Goal: Book appointment/travel/reservation

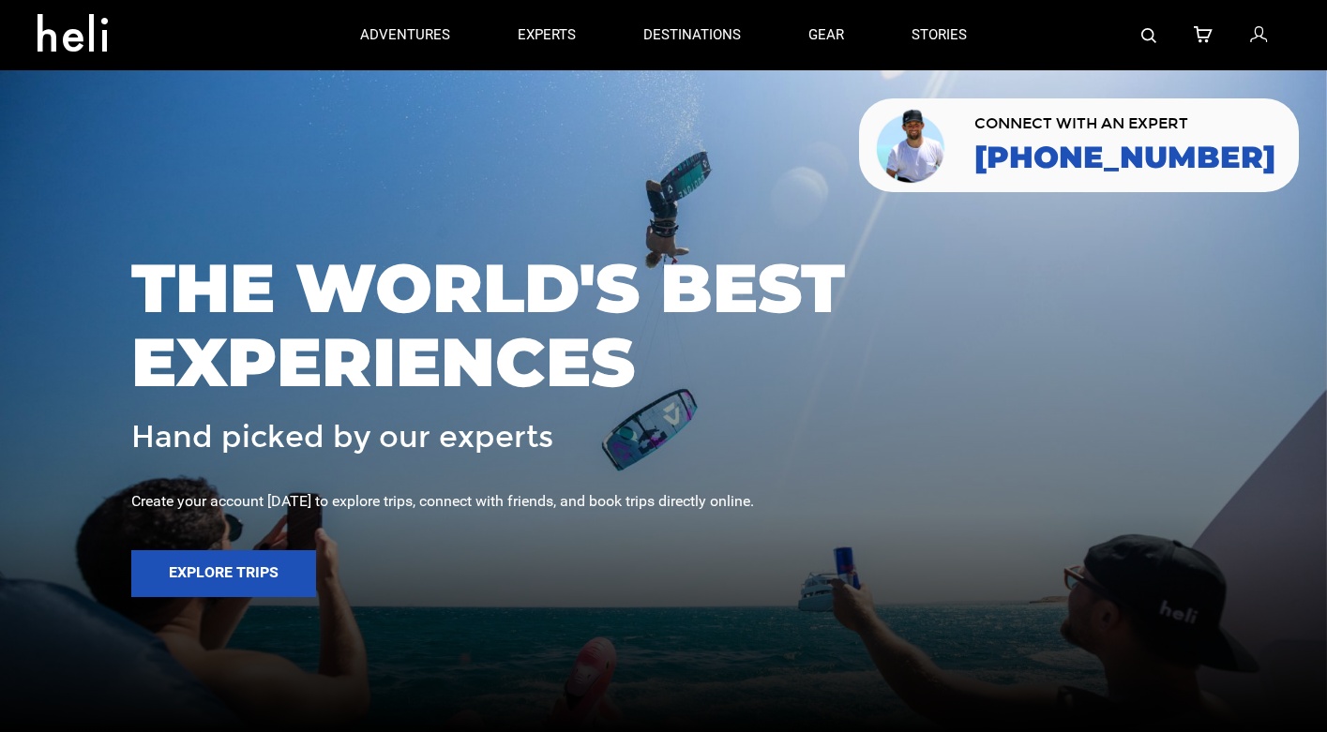
click at [1144, 30] on img at bounding box center [1148, 35] width 15 height 15
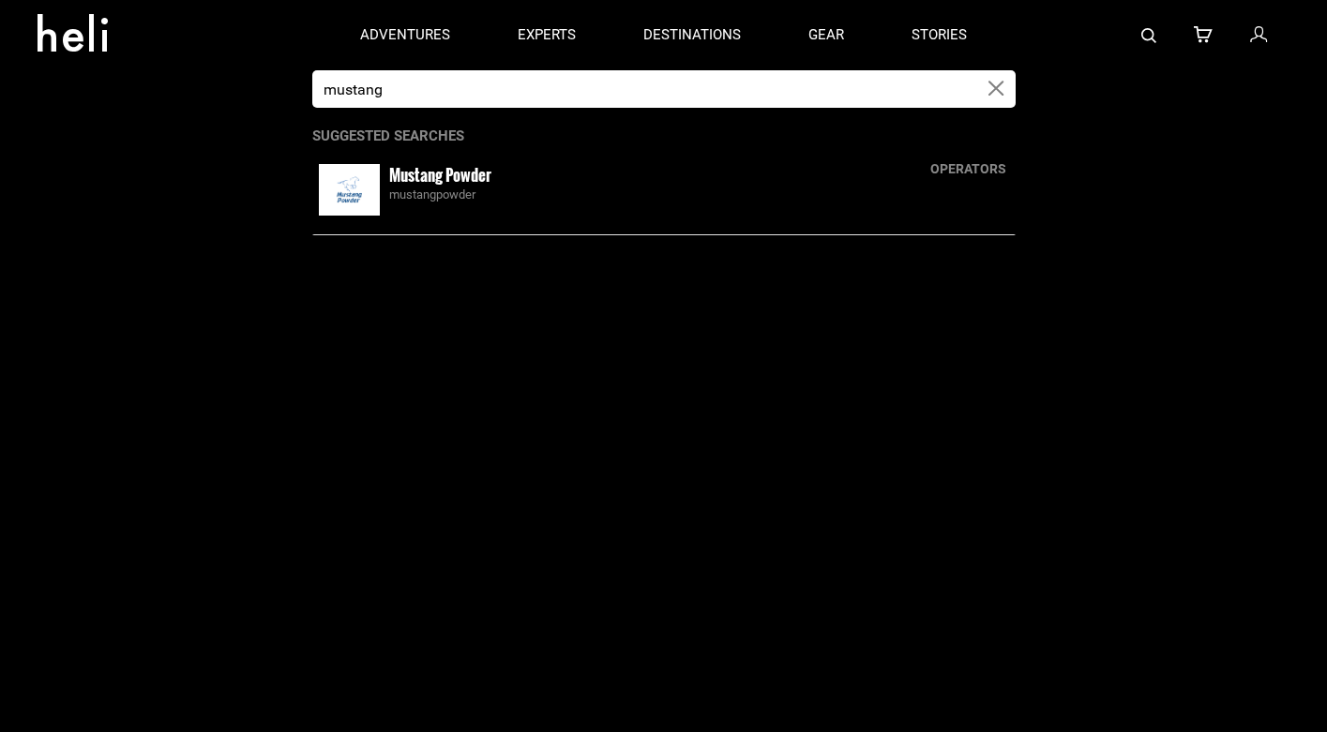
type input "mustang"
click at [472, 206] on div "Mustang Powder mustangpowder" at bounding box center [663, 189] width 703 height 61
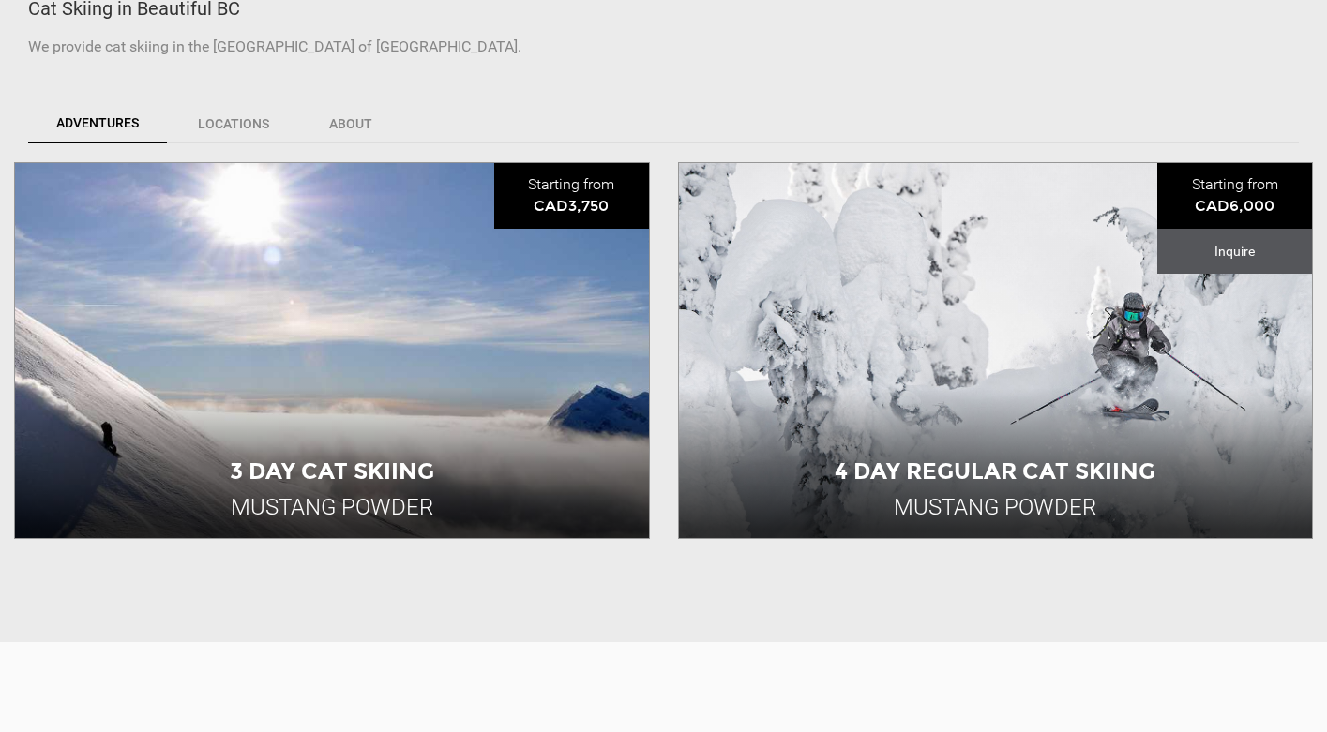
scroll to position [627, 0]
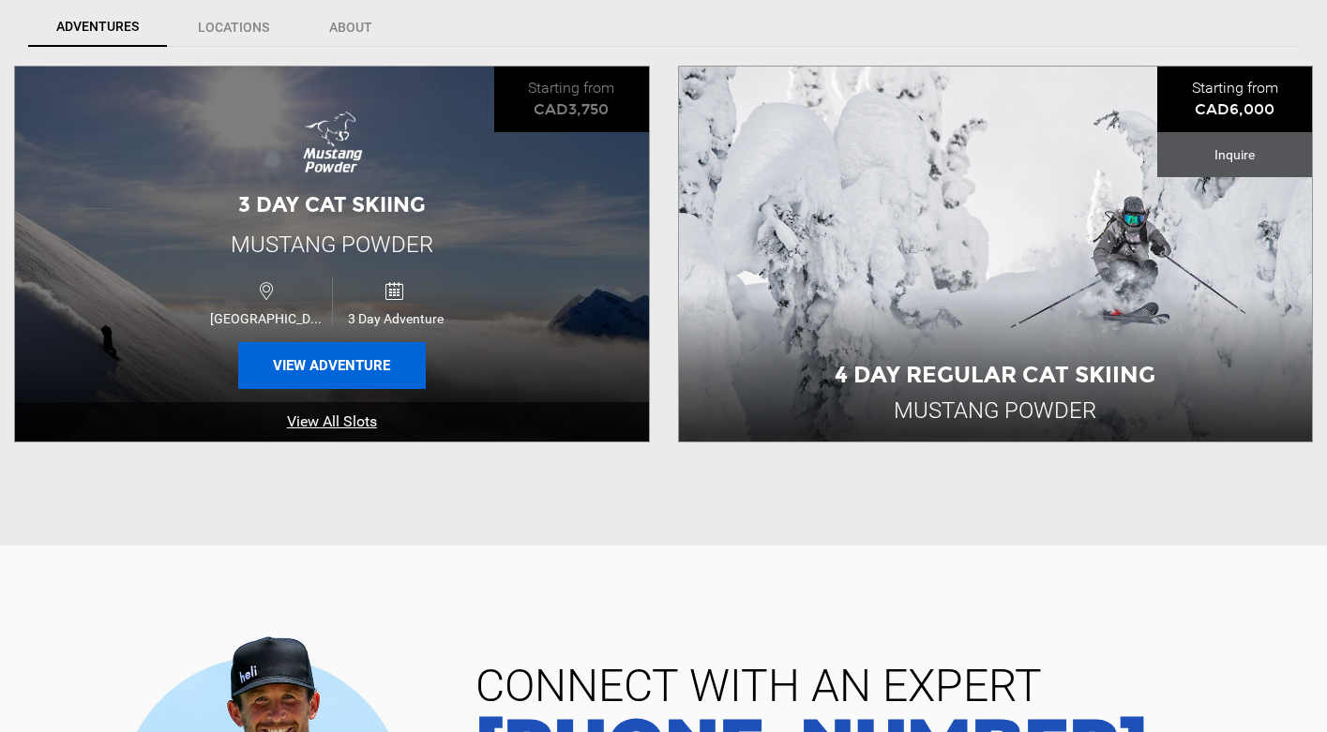
click at [372, 367] on button "View Adventure" at bounding box center [332, 365] width 188 height 47
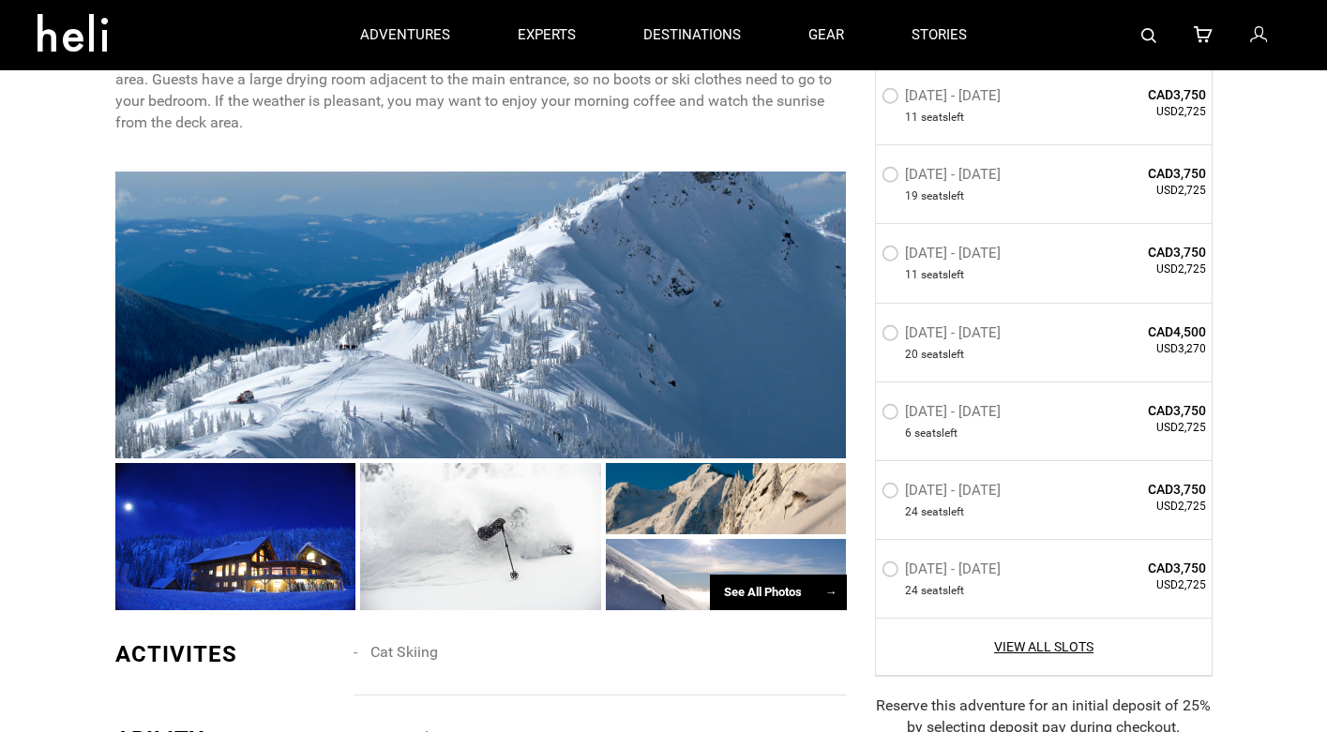
scroll to position [1011, 0]
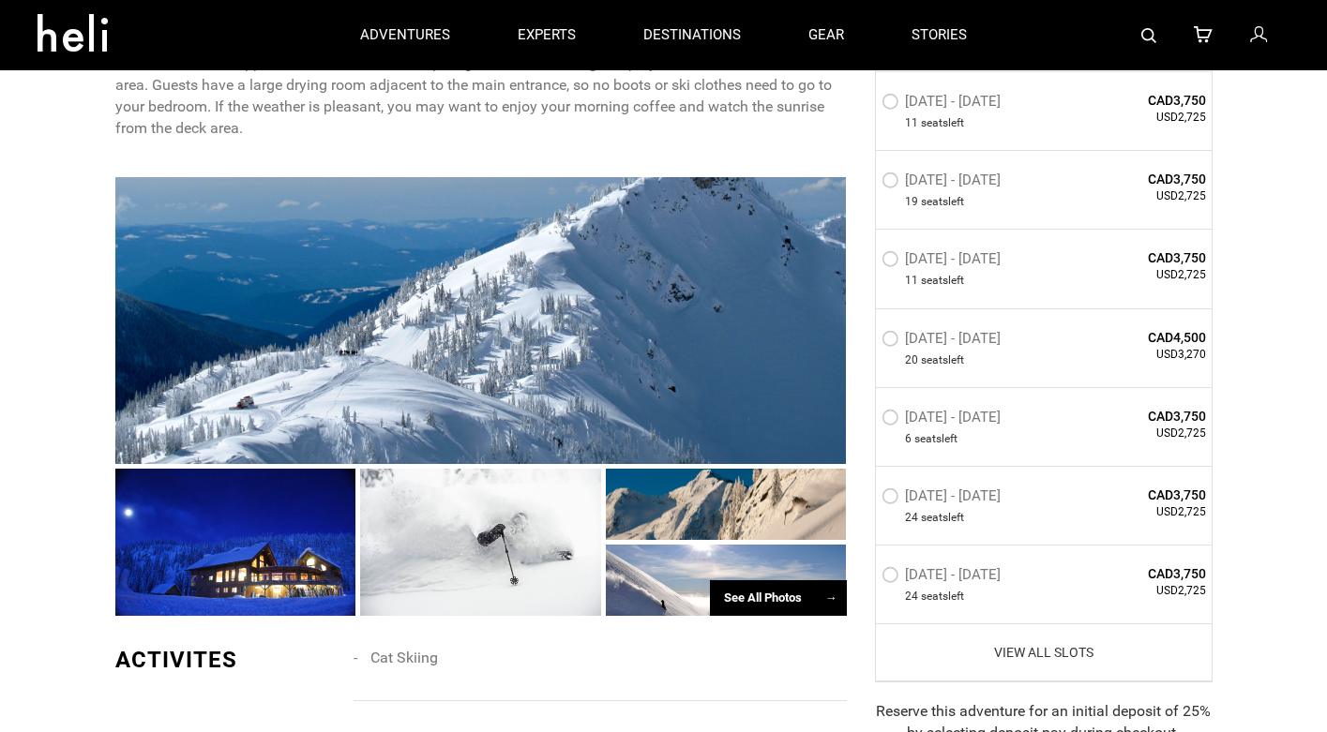
click at [1017, 651] on link "View All Slots" at bounding box center [1043, 652] width 325 height 19
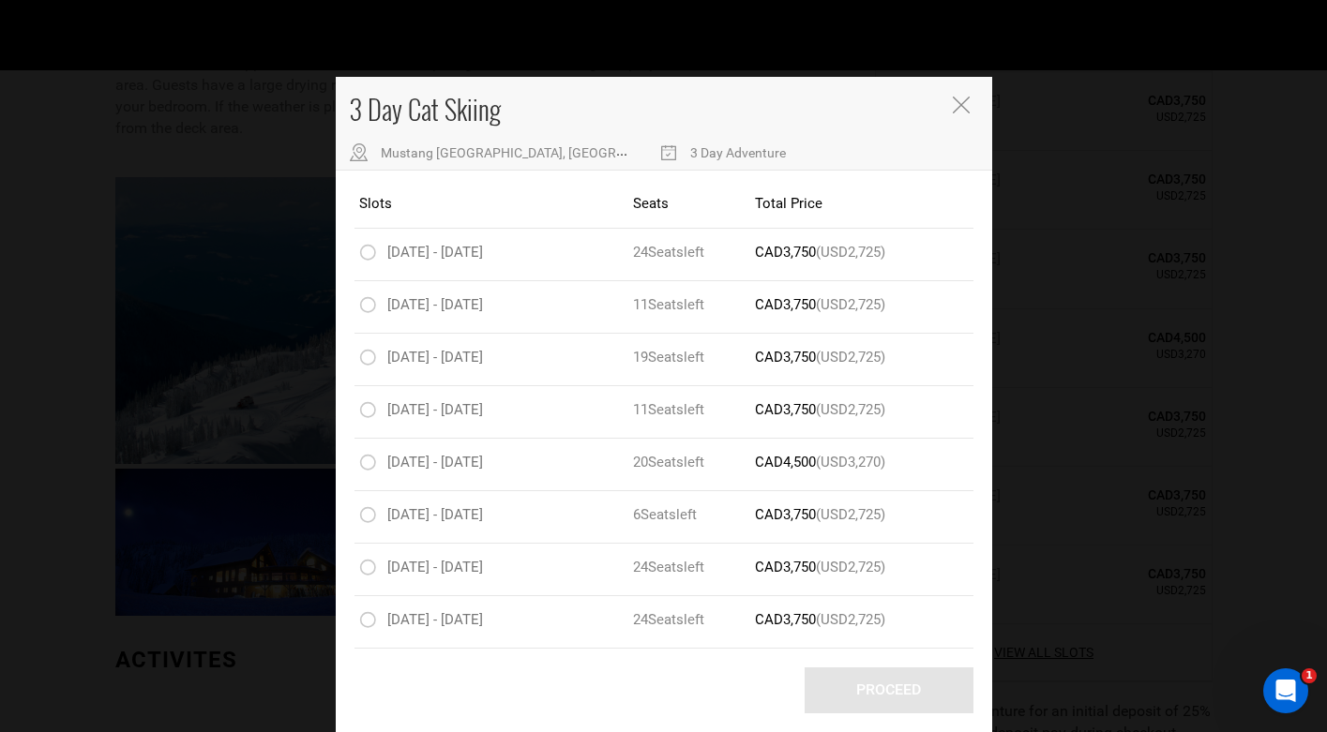
scroll to position [0, 0]
click at [823, 517] on div "Guests CAD3,750 (USD2,725)" at bounding box center [831, 515] width 153 height 20
click at [365, 514] on label "Apr 4 - Apr 6, 2026" at bounding box center [423, 517] width 128 height 23
click at [346, 514] on input "Apr 4 - Apr 6, 2026" at bounding box center [346, 515] width 0 height 23
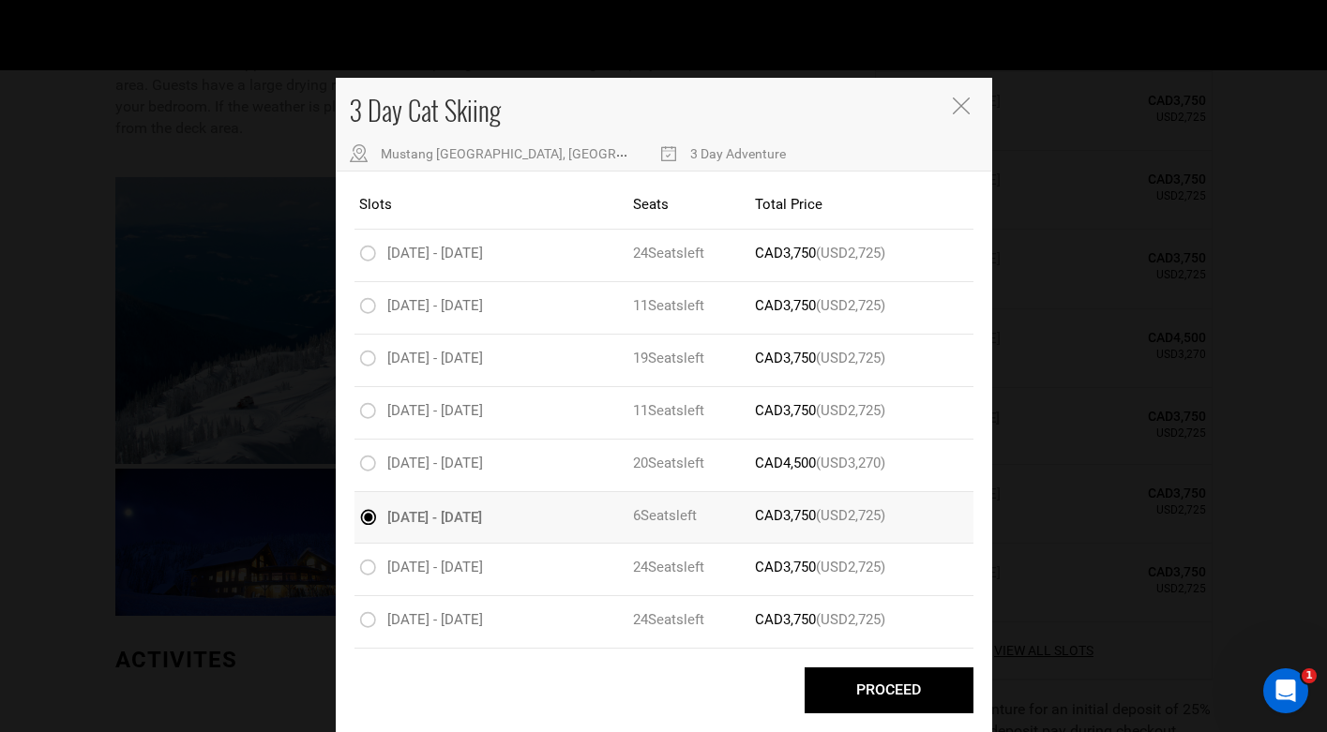
scroll to position [16, 0]
click at [872, 677] on button "Proceed" at bounding box center [889, 691] width 169 height 46
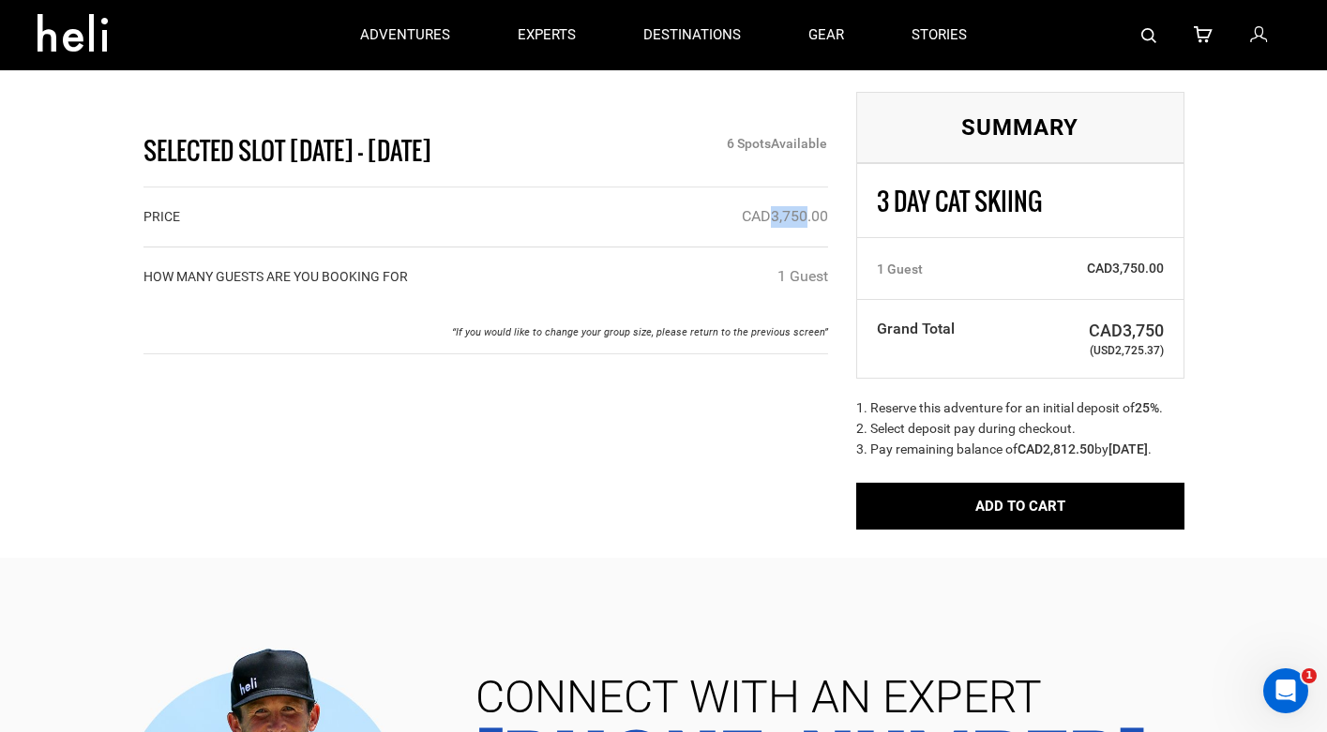
drag, startPoint x: 806, startPoint y: 216, endPoint x: 770, endPoint y: 207, distance: 36.6
click at [770, 207] on span "CAD3,750.00" at bounding box center [785, 216] width 86 height 18
drag, startPoint x: 1159, startPoint y: 353, endPoint x: 1117, endPoint y: 354, distance: 42.2
click at [1117, 354] on span "(USD2,725.37)" at bounding box center [1086, 351] width 157 height 16
copy span "2,725.37"
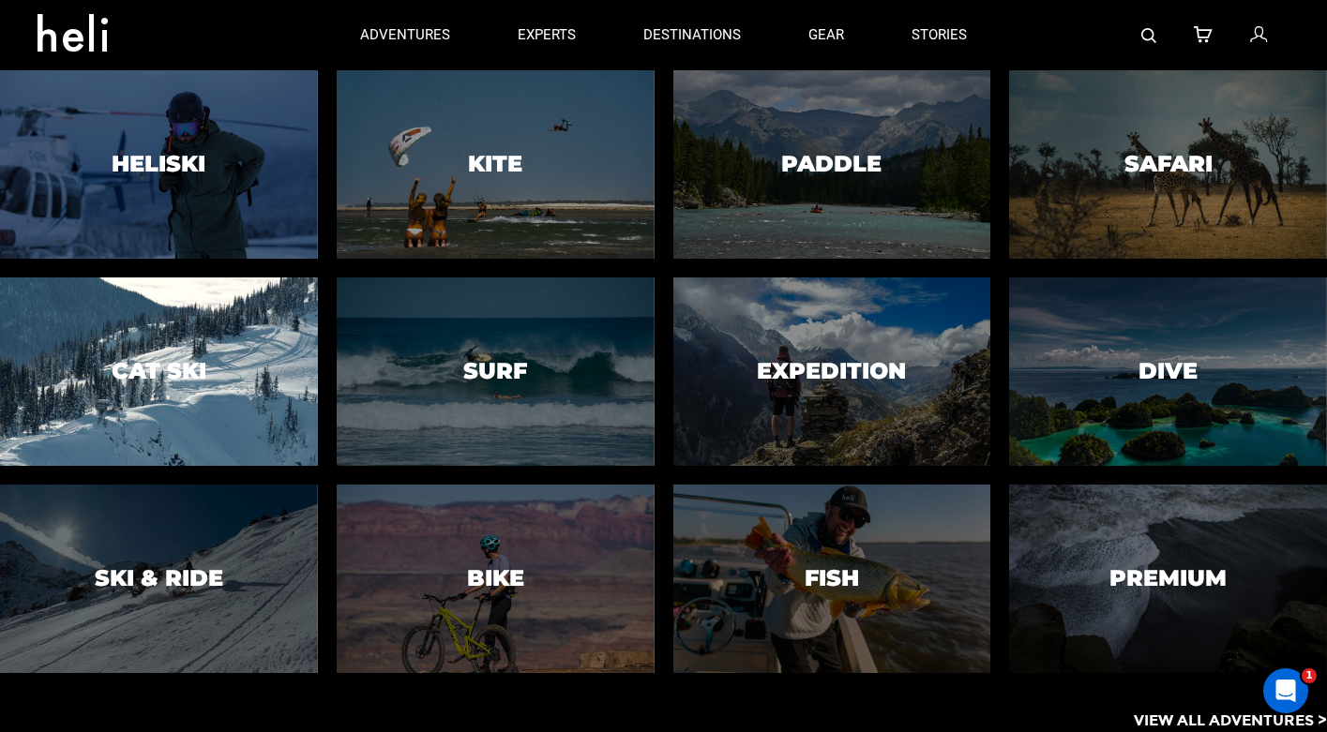
click at [173, 321] on div at bounding box center [159, 372] width 324 height 192
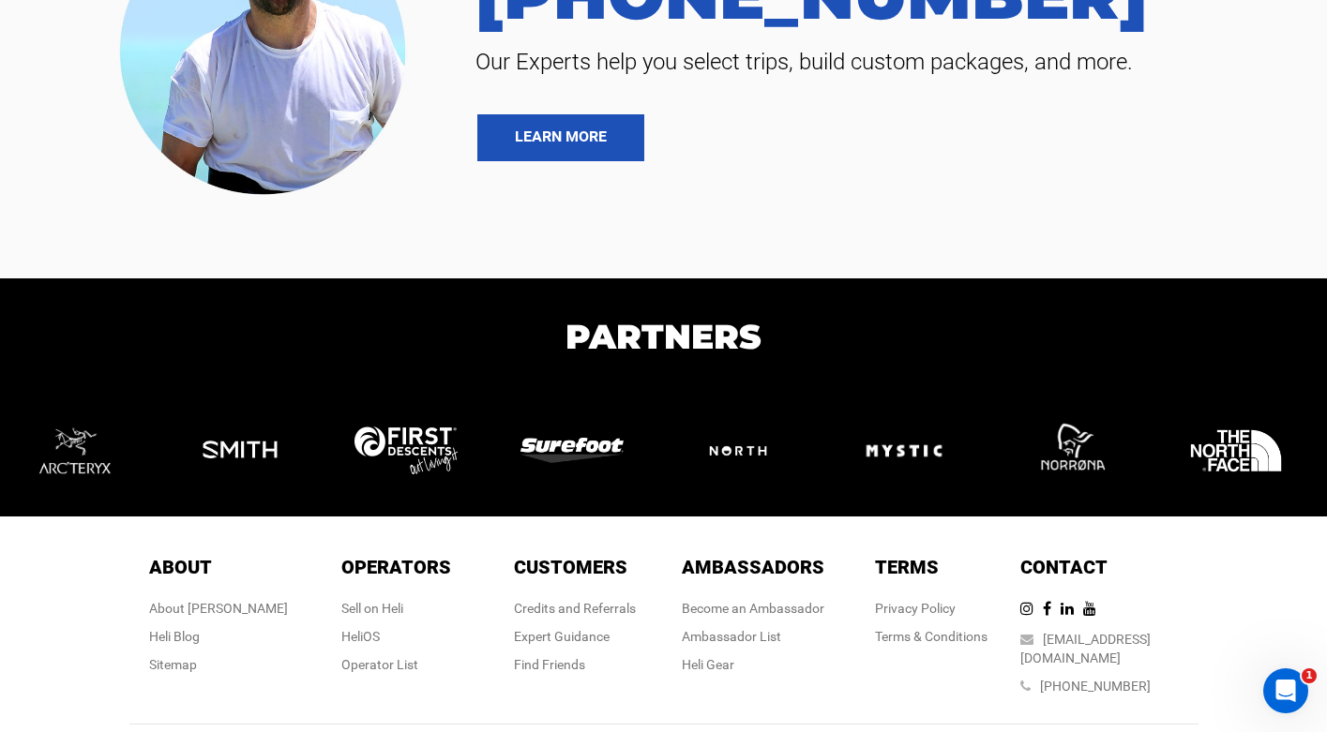
scroll to position [5240, 0]
